Goal: Check status

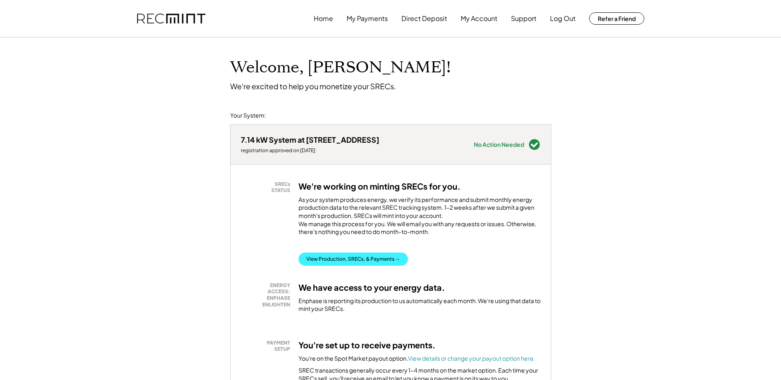
click at [326, 266] on button "View Production, SRECs, & Payments →" at bounding box center [352, 259] width 109 height 13
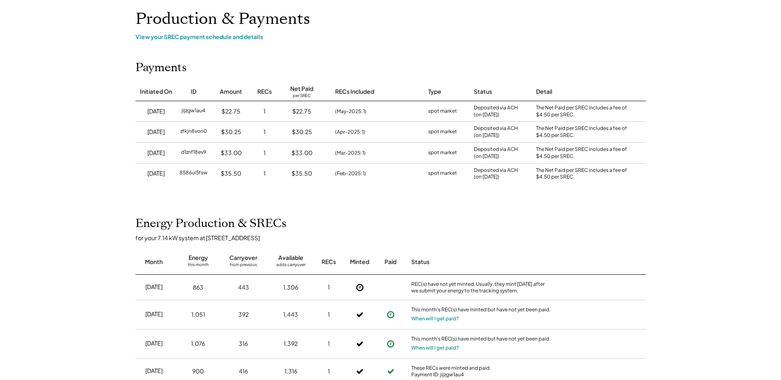
scroll to position [41, 0]
